Goal: Navigation & Orientation: Go to known website

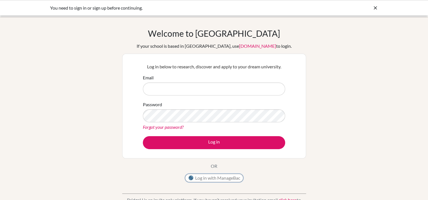
click at [214, 176] on button "Log in with ManageBac" at bounding box center [214, 178] width 58 height 8
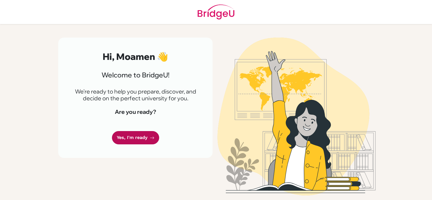
click at [137, 141] on link "Yes, I'm ready" at bounding box center [135, 137] width 47 height 13
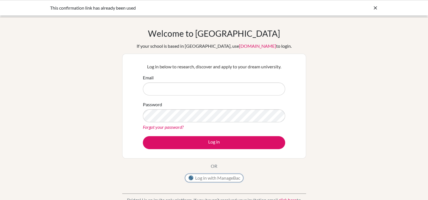
click at [199, 181] on button "Log in with ManageBac" at bounding box center [214, 178] width 58 height 8
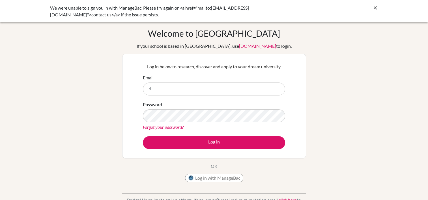
click at [143, 136] on button "Log in" at bounding box center [214, 142] width 142 height 13
type input "diab180433@diabstudents.com"
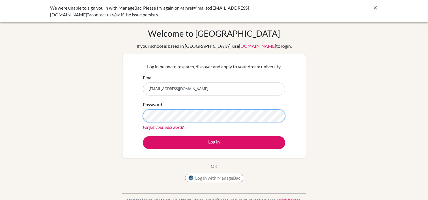
click at [143, 136] on button "Log in" at bounding box center [214, 142] width 142 height 13
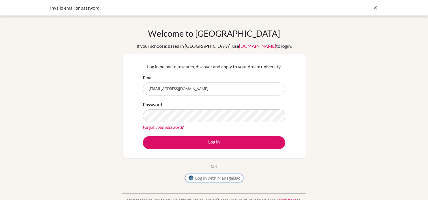
click at [204, 175] on button "Log in with ManageBac" at bounding box center [214, 178] width 58 height 8
